Goal: Task Accomplishment & Management: Manage account settings

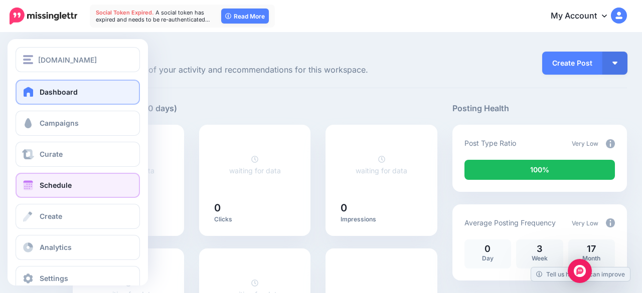
click at [31, 188] on span at bounding box center [28, 186] width 13 height 10
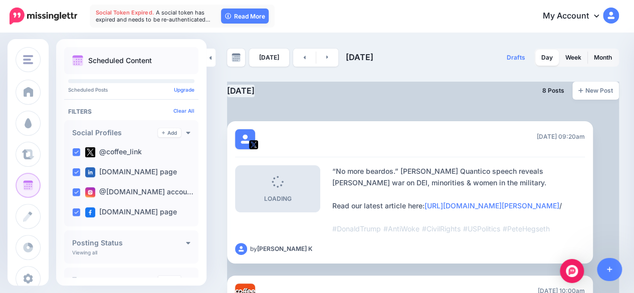
click at [468, 100] on div "[DATE] 8 Posts New Post" at bounding box center [423, 95] width 392 height 27
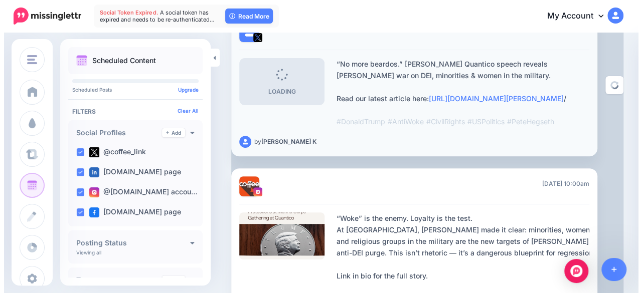
scroll to position [215, 0]
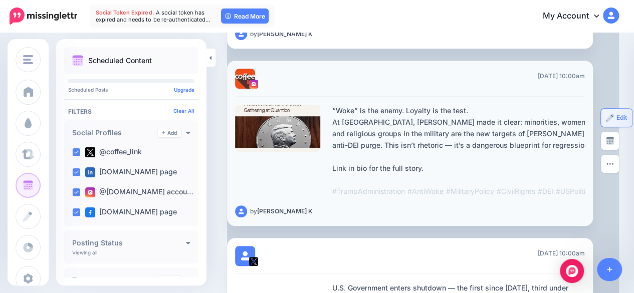
click at [608, 122] on img at bounding box center [610, 118] width 8 height 8
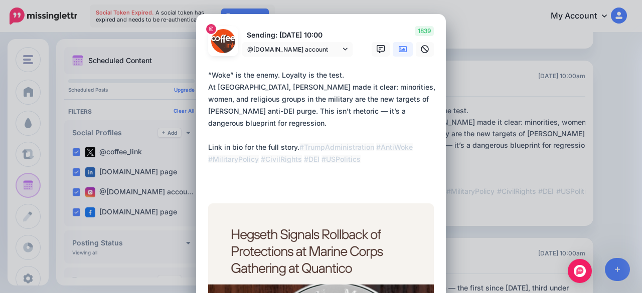
click at [314, 118] on textarea "**********" at bounding box center [323, 129] width 231 height 120
click at [332, 147] on textarea "**********" at bounding box center [323, 129] width 231 height 120
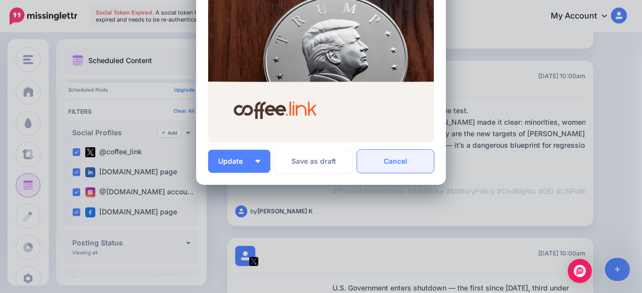
click at [388, 161] on link "Cancel" at bounding box center [395, 161] width 77 height 23
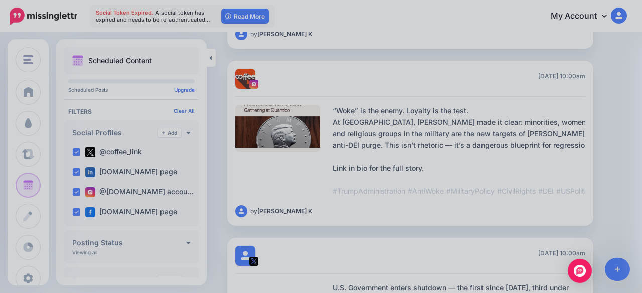
scroll to position [0, 0]
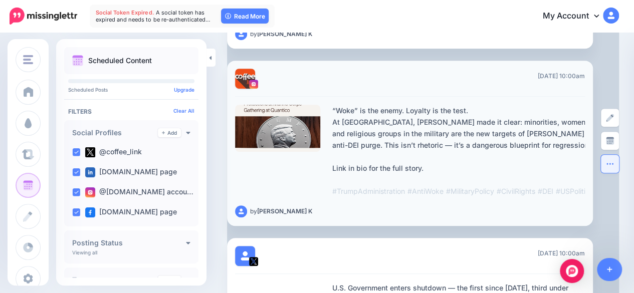
click at [616, 171] on button "button" at bounding box center [610, 164] width 18 height 18
click at [617, 221] on link "Delete Post" at bounding box center [640, 212] width 75 height 20
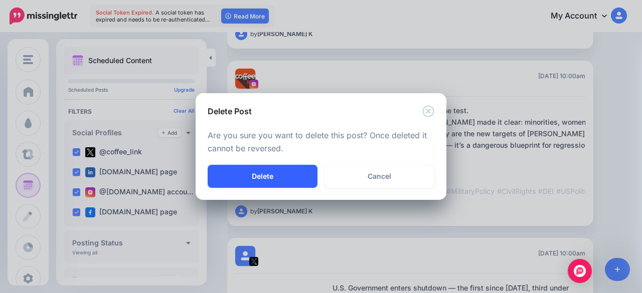
click at [307, 176] on button "Delete" at bounding box center [263, 176] width 110 height 23
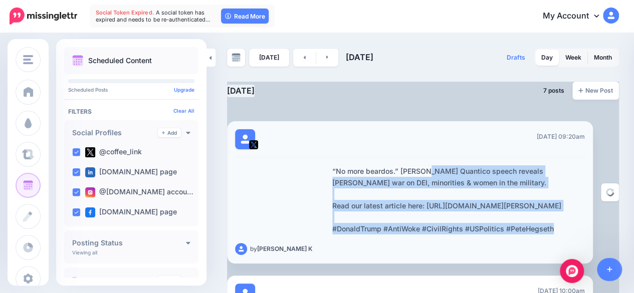
drag, startPoint x: 336, startPoint y: 169, endPoint x: 555, endPoint y: 240, distance: 229.9
click at [555, 235] on div "“No more beardos.” [PERSON_NAME] Quantico speech reveals [PERSON_NAME] war on D…" at bounding box center [458, 199] width 253 height 69
copy div "No more beardos.” [PERSON_NAME] Quantico speech reveals [PERSON_NAME] war on DE…"
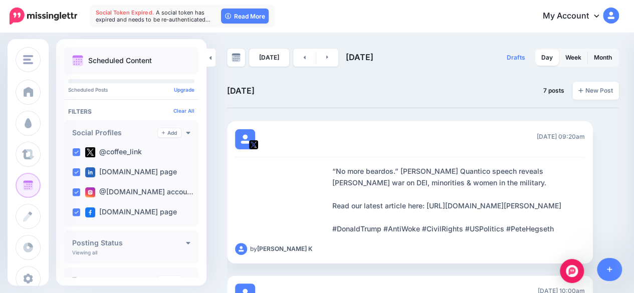
click at [486, 62] on div "Drafts 0 Day Week Month" at bounding box center [521, 58] width 196 height 18
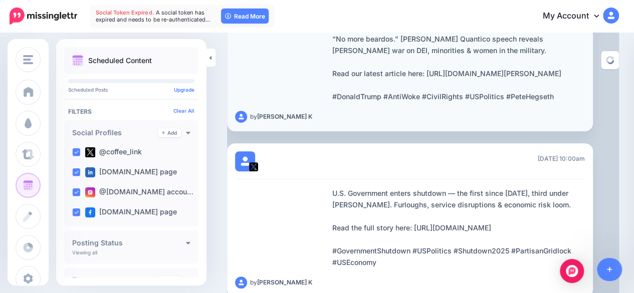
scroll to position [87, 0]
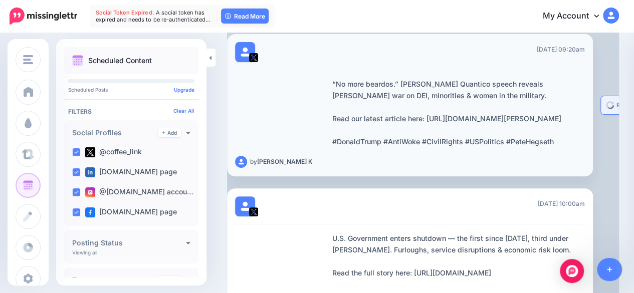
click at [607, 114] on link "Reschedule" at bounding box center [628, 105] width 54 height 18
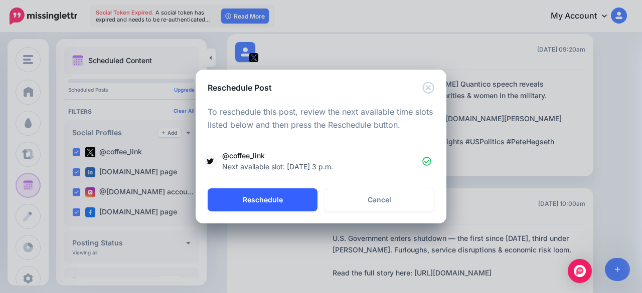
click at [279, 208] on button "Reschedule" at bounding box center [263, 200] width 110 height 23
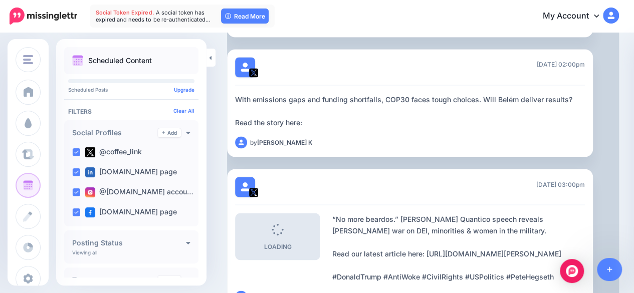
scroll to position [938, 0]
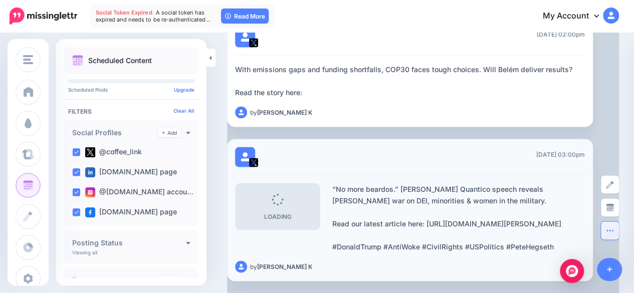
click at [607, 227] on icon "button" at bounding box center [610, 231] width 8 height 8
drag, startPoint x: 579, startPoint y: 224, endPoint x: 608, endPoint y: 161, distance: 69.3
click at [531, 113] on div "02:00pm [DATE] 02:00pm With emissions gaps and funding shortfalls, COP30 faces …" at bounding box center [410, 73] width 366 height 108
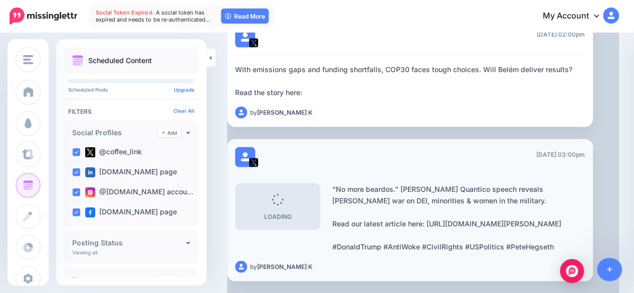
click at [518, 160] on div "03:00pm [DATE] 03:00pm" at bounding box center [410, 161] width 350 height 28
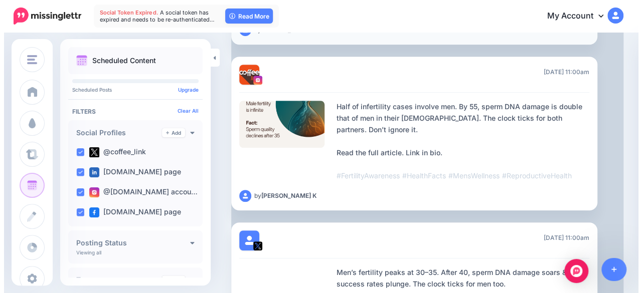
scroll to position [218, 0]
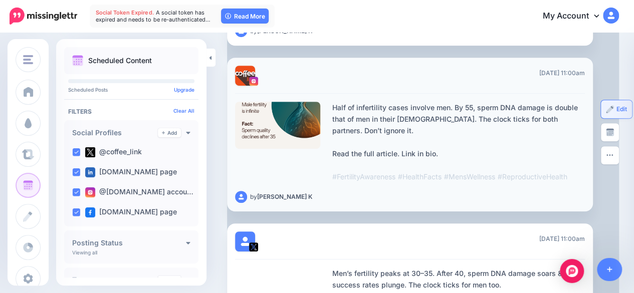
click at [613, 108] on link "Edit" at bounding box center [616, 109] width 31 height 18
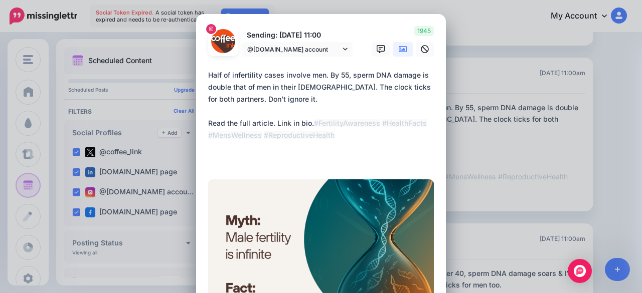
drag, startPoint x: 204, startPoint y: 76, endPoint x: 293, endPoint y: 162, distance: 123.7
click at [293, 162] on textarea "**********" at bounding box center [323, 117] width 231 height 96
click at [485, 87] on div "Edit Post Loading Sending: 3rd Oct 11:00 @coffeelink.club account coffee.link p…" at bounding box center [321, 146] width 642 height 293
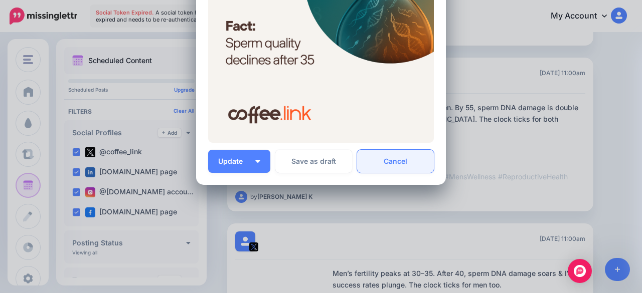
click at [382, 159] on link "Cancel" at bounding box center [395, 161] width 77 height 23
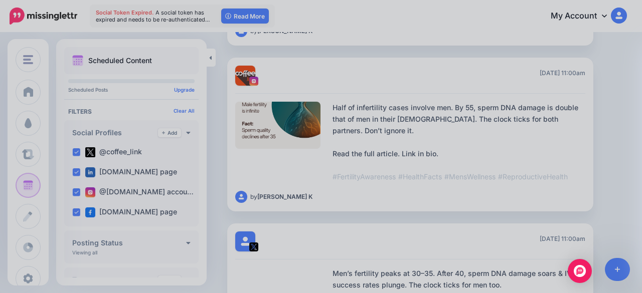
scroll to position [0, 0]
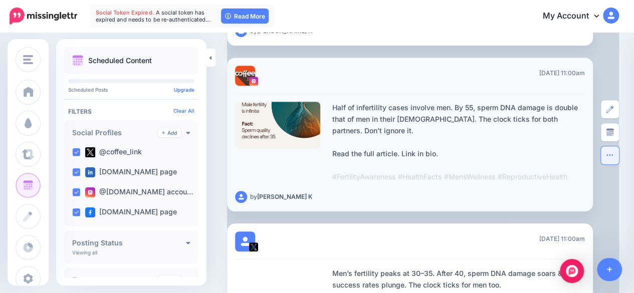
click at [610, 156] on icon "button" at bounding box center [610, 155] width 7 height 2
click at [617, 205] on link "Delete Post" at bounding box center [640, 203] width 75 height 20
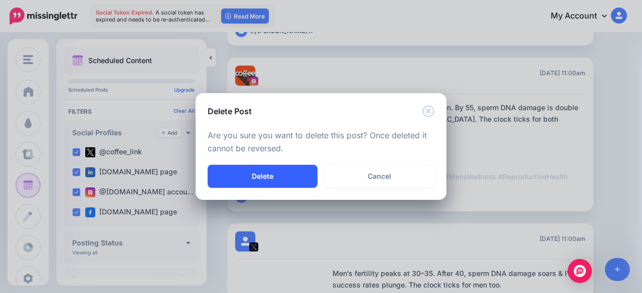
click at [271, 177] on button "Delete" at bounding box center [263, 176] width 110 height 23
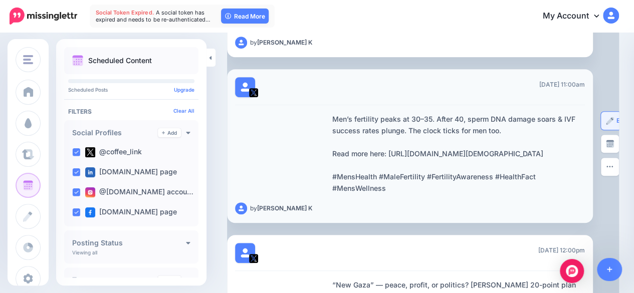
click at [610, 125] on img at bounding box center [610, 121] width 8 height 8
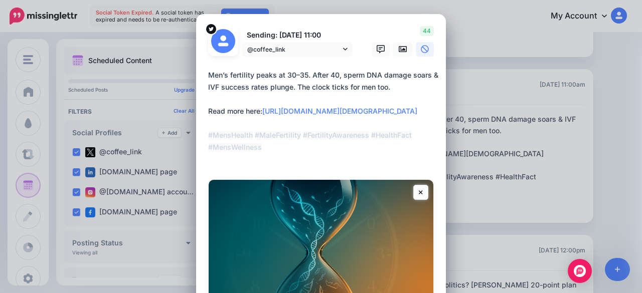
click at [331, 98] on textarea "**********" at bounding box center [323, 117] width 231 height 96
click at [492, 130] on div "Edit Post Loading Sending: 3rd Oct 11:00 @coffee_link" at bounding box center [321, 146] width 642 height 293
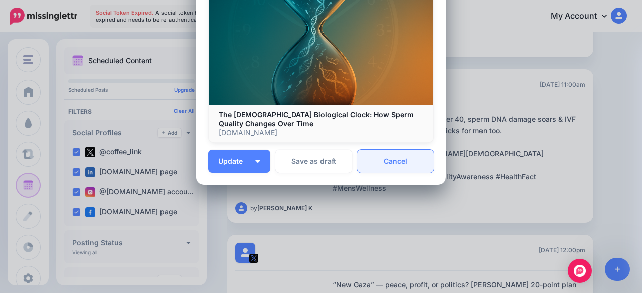
click at [375, 164] on link "Cancel" at bounding box center [395, 161] width 77 height 23
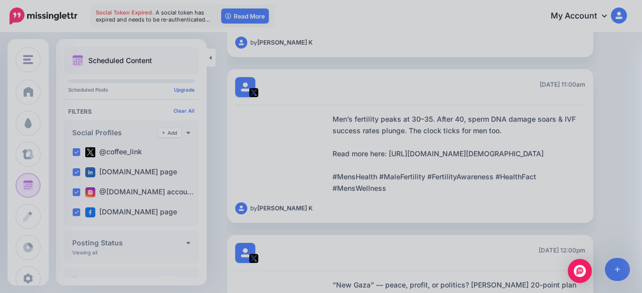
scroll to position [0, 0]
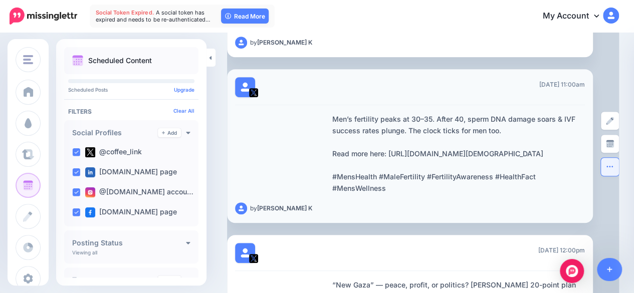
click at [615, 176] on button "button" at bounding box center [610, 167] width 18 height 18
click at [621, 224] on link "Delete Post" at bounding box center [640, 215] width 75 height 20
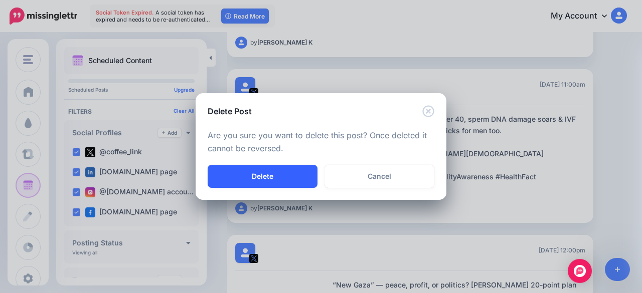
click at [283, 178] on button "Delete" at bounding box center [263, 176] width 110 height 23
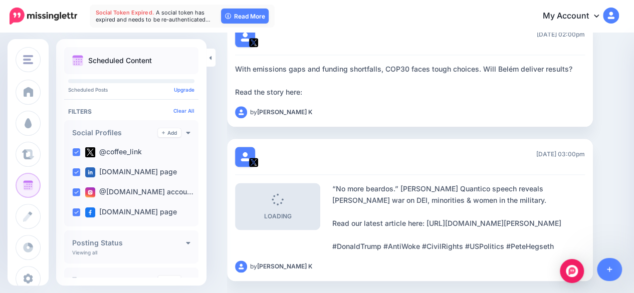
scroll to position [606, 0]
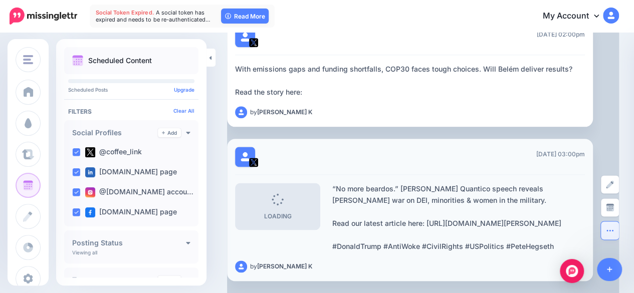
click at [613, 230] on icon "button" at bounding box center [610, 231] width 7 height 2
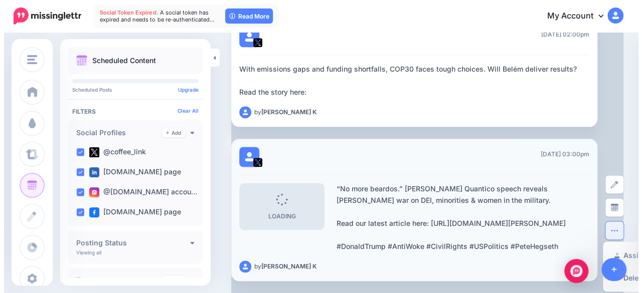
scroll to position [604, 0]
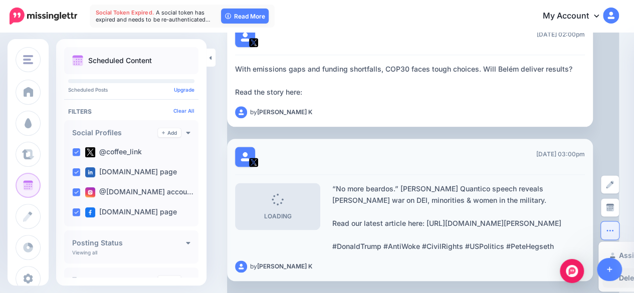
click at [626, 269] on link "Delete Post" at bounding box center [640, 278] width 75 height 20
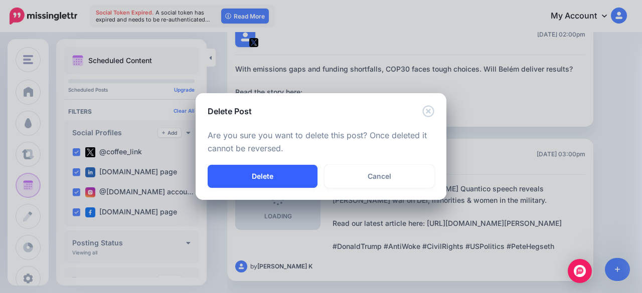
click at [286, 171] on button "Delete" at bounding box center [263, 176] width 110 height 23
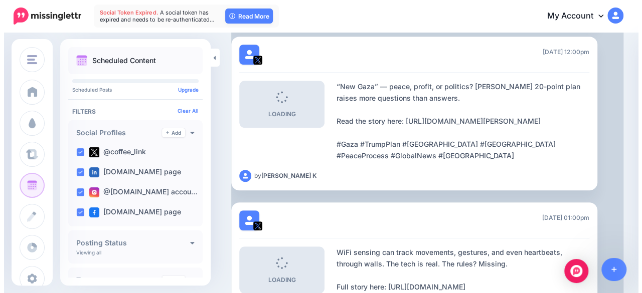
scroll to position [251, 0]
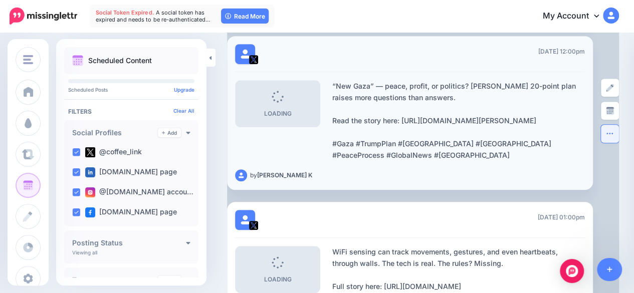
click at [607, 138] on icon "button" at bounding box center [610, 134] width 8 height 8
click at [610, 191] on link "Delete Post" at bounding box center [640, 181] width 75 height 20
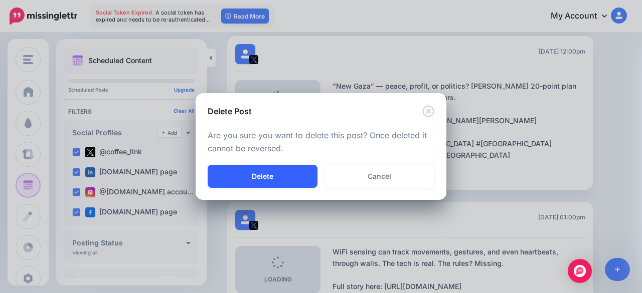
click at [297, 177] on button "Delete" at bounding box center [263, 176] width 110 height 23
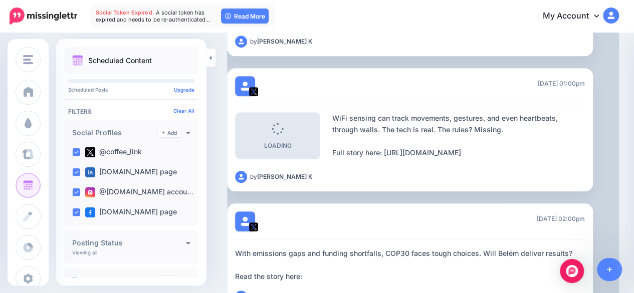
scroll to position [262, 0]
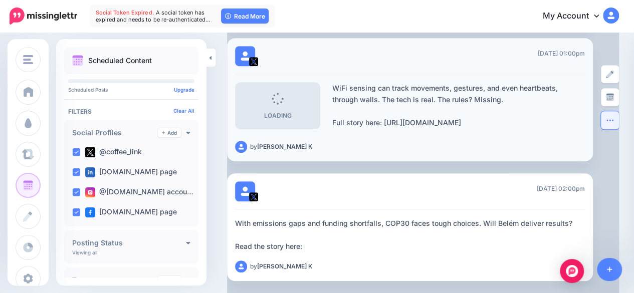
click at [613, 121] on icon "button" at bounding box center [610, 120] width 8 height 8
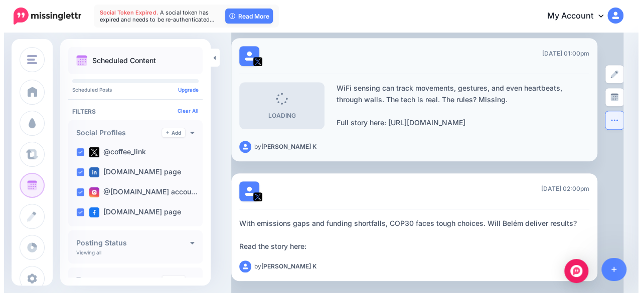
scroll to position [260, 0]
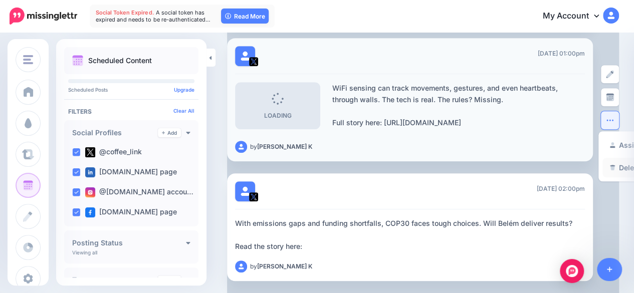
click at [620, 163] on link "Delete Post" at bounding box center [640, 168] width 75 height 20
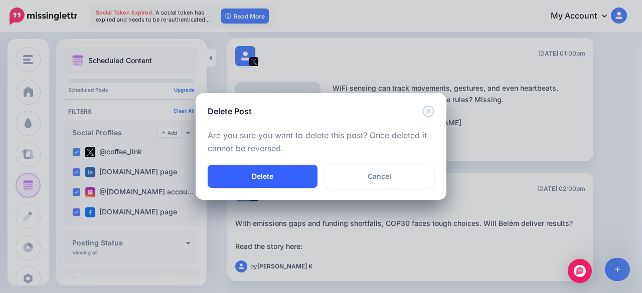
click at [293, 175] on button "Delete" at bounding box center [263, 176] width 110 height 23
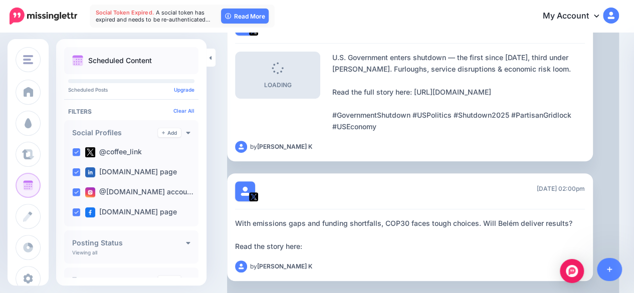
scroll to position [127, 0]
click at [611, 245] on icon "button" at bounding box center [610, 248] width 8 height 8
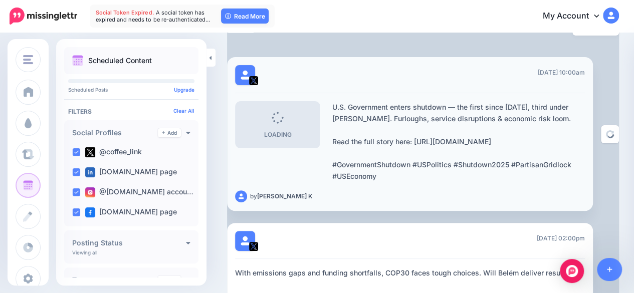
scroll to position [68, 0]
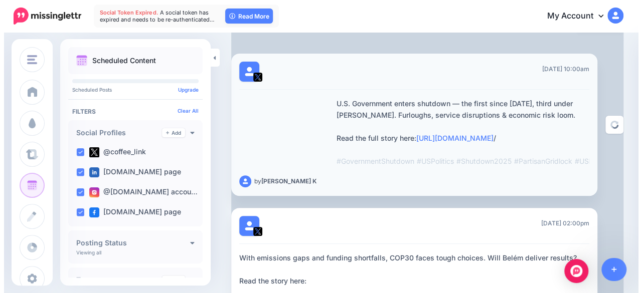
scroll to position [113, 0]
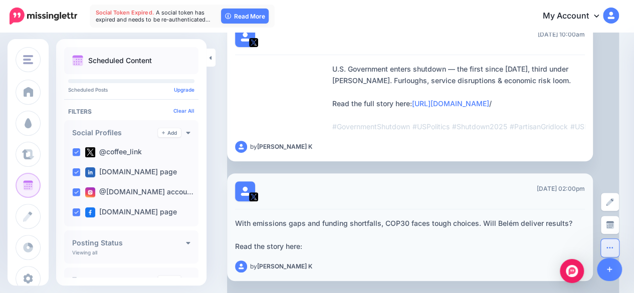
click at [609, 244] on icon "button" at bounding box center [610, 248] width 8 height 8
click at [620, 217] on link "Delete Post" at bounding box center [640, 226] width 75 height 20
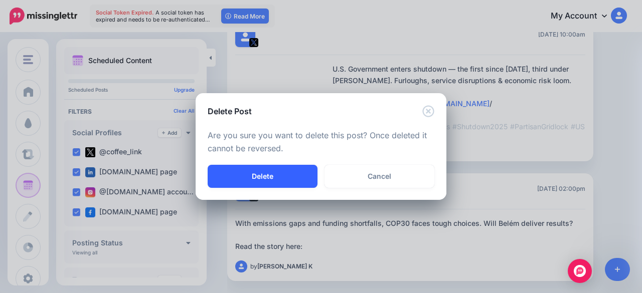
click at [286, 171] on button "Delete" at bounding box center [263, 176] width 110 height 23
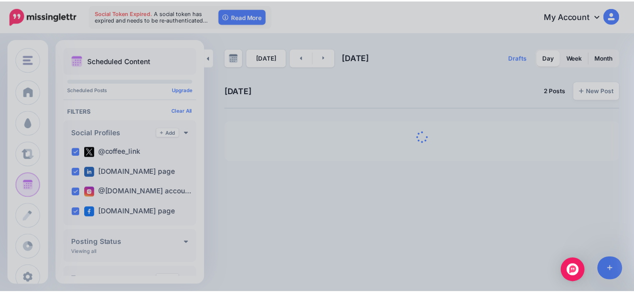
scroll to position [0, 0]
